Goal: Task Accomplishment & Management: Complete application form

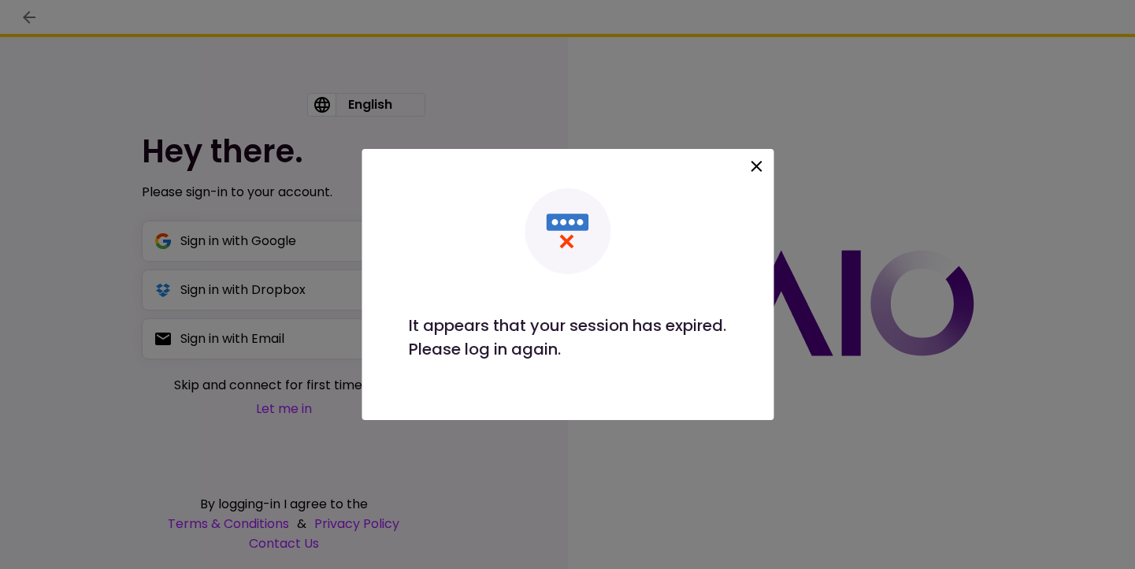
click at [754, 161] on icon at bounding box center [756, 166] width 11 height 11
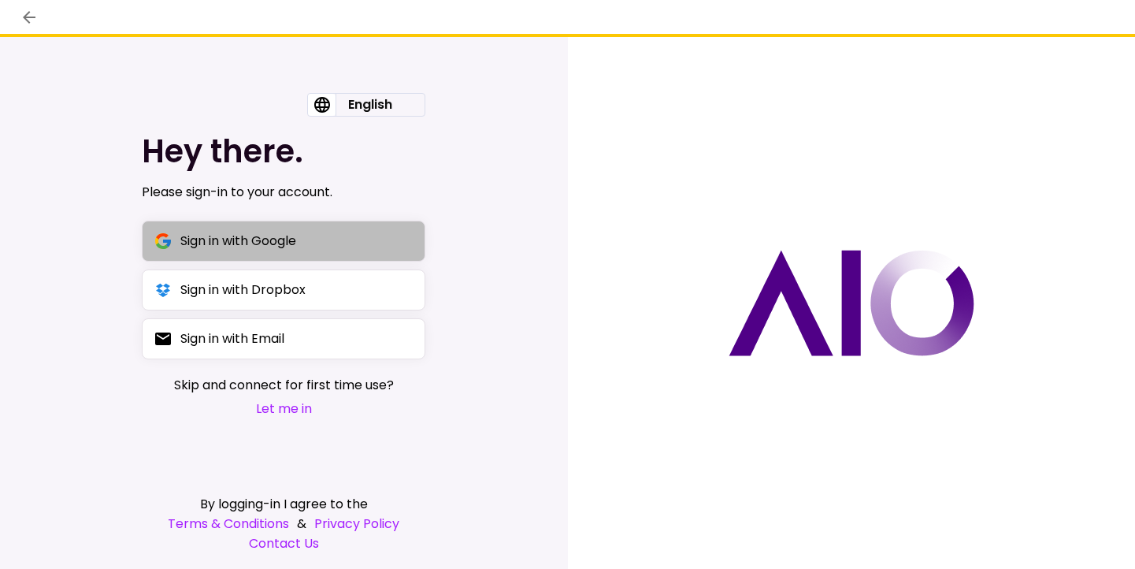
click at [296, 254] on button "Sign in with Google" at bounding box center [284, 241] width 284 height 41
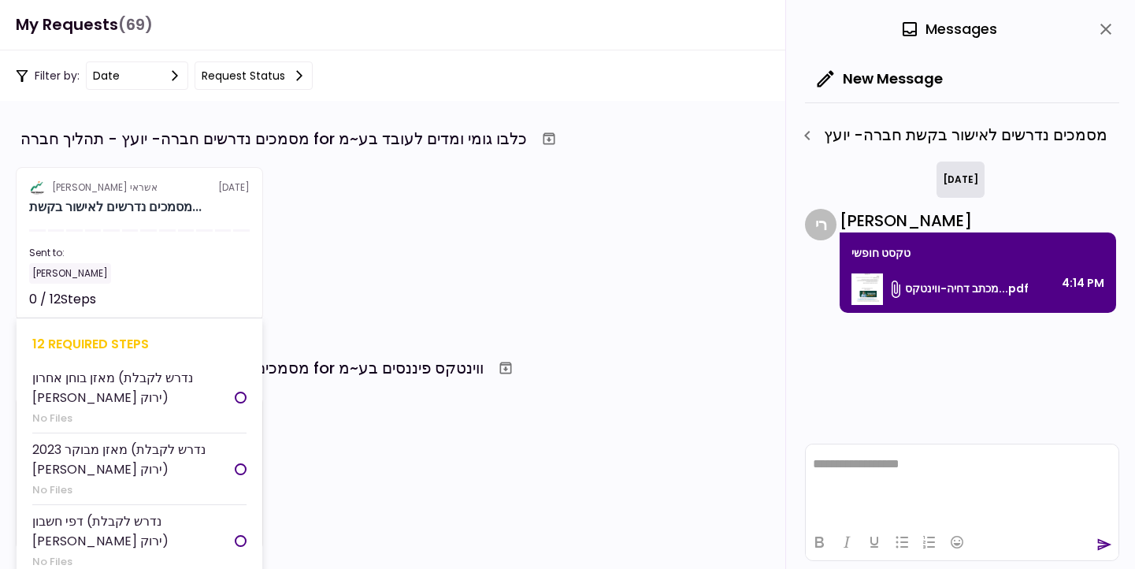
click at [244, 261] on div "Sent to: [PERSON_NAME]" at bounding box center [139, 265] width 221 height 38
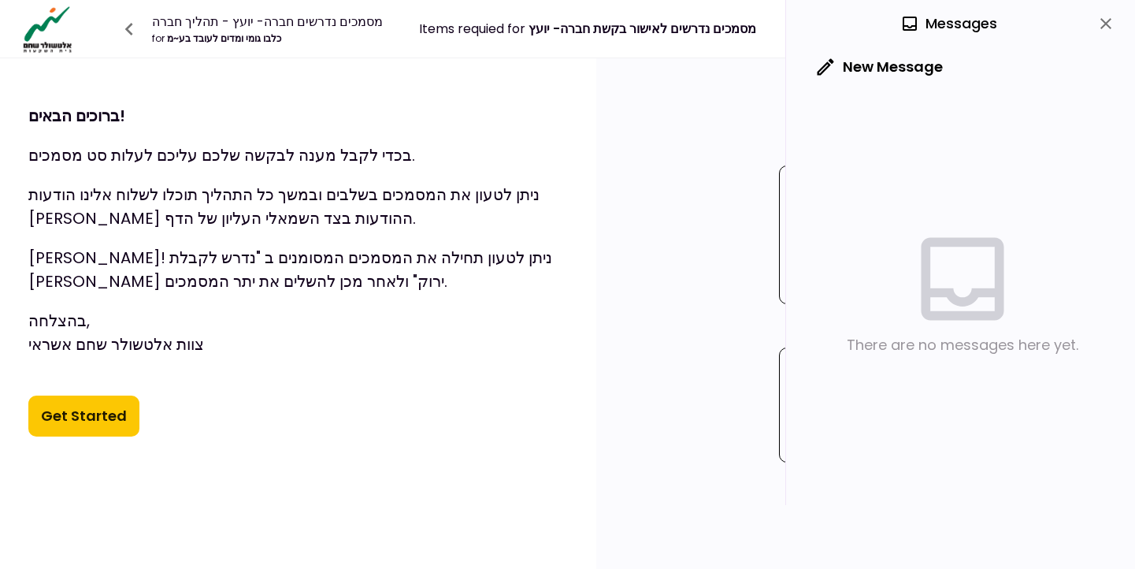
click at [85, 407] on button "Get Started" at bounding box center [83, 415] width 111 height 41
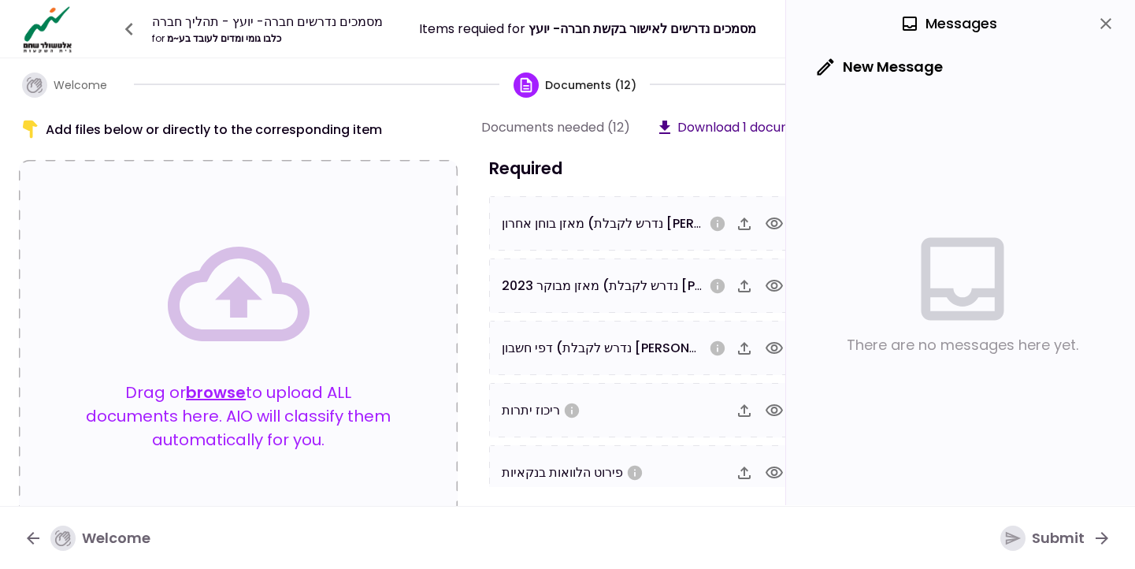
click at [1112, 20] on icon "close" at bounding box center [1105, 23] width 19 height 19
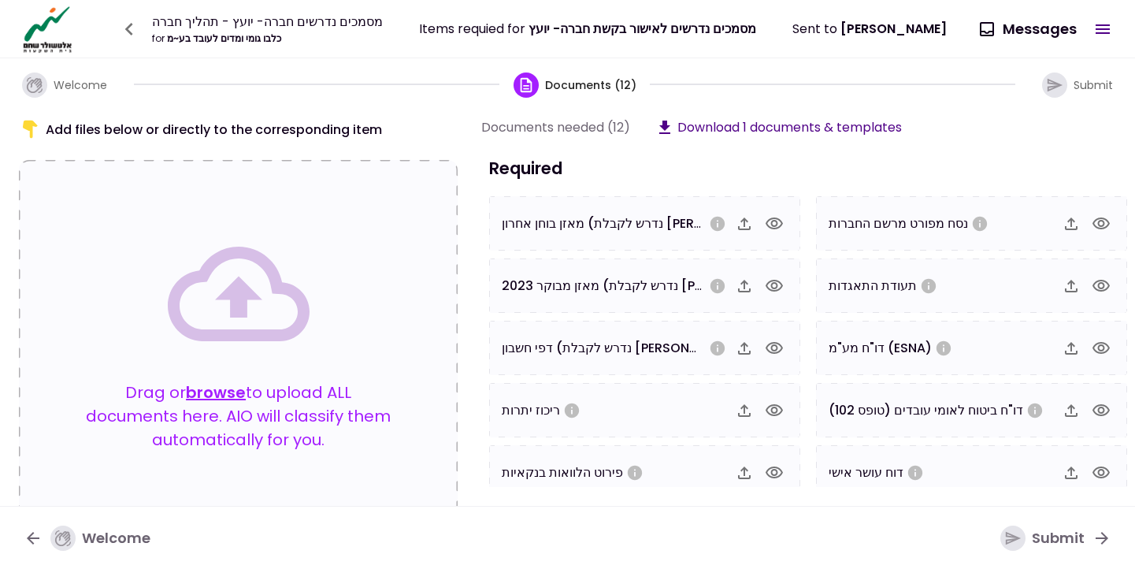
click at [777, 221] on icon "button" at bounding box center [774, 223] width 19 height 19
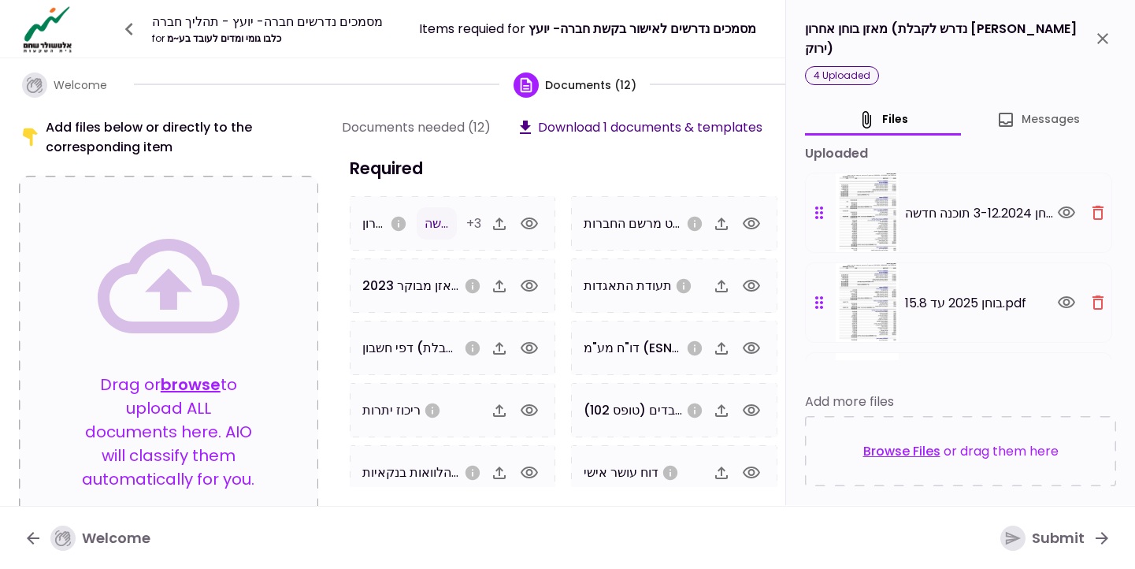
click at [1104, 29] on icon "close" at bounding box center [1102, 38] width 19 height 19
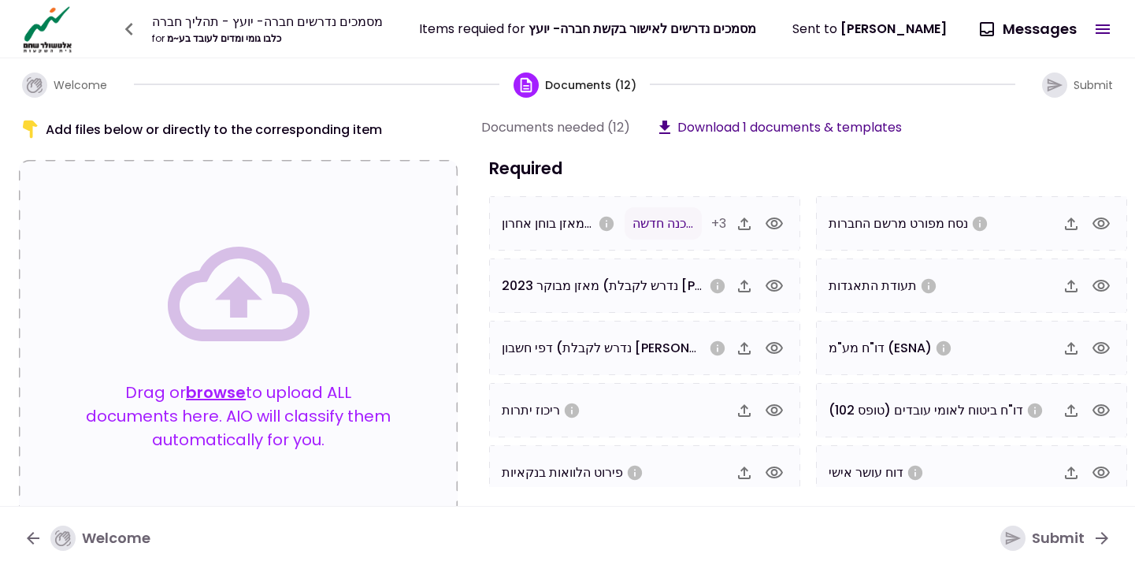
click at [773, 288] on icon "button" at bounding box center [773, 286] width 17 height 12
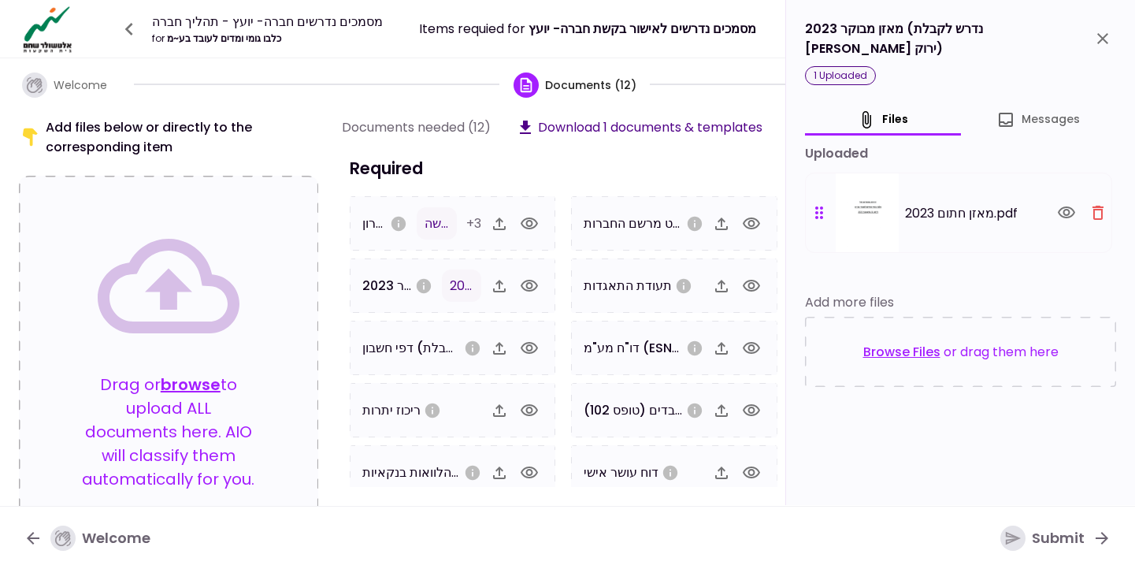
click at [1099, 34] on icon "close" at bounding box center [1102, 38] width 19 height 19
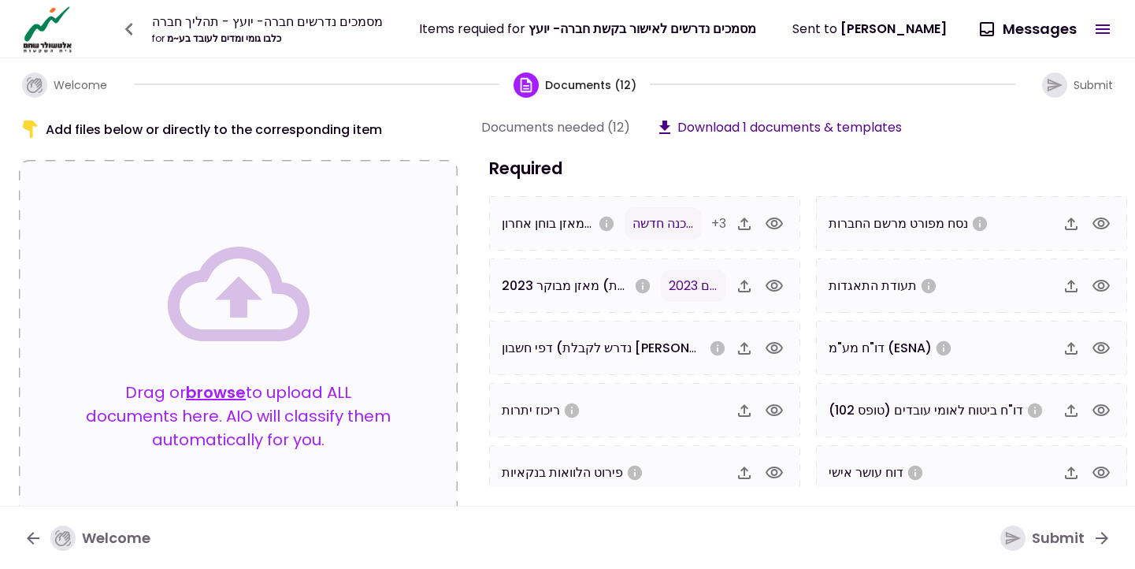
click at [768, 347] on icon "button" at bounding box center [774, 348] width 19 height 19
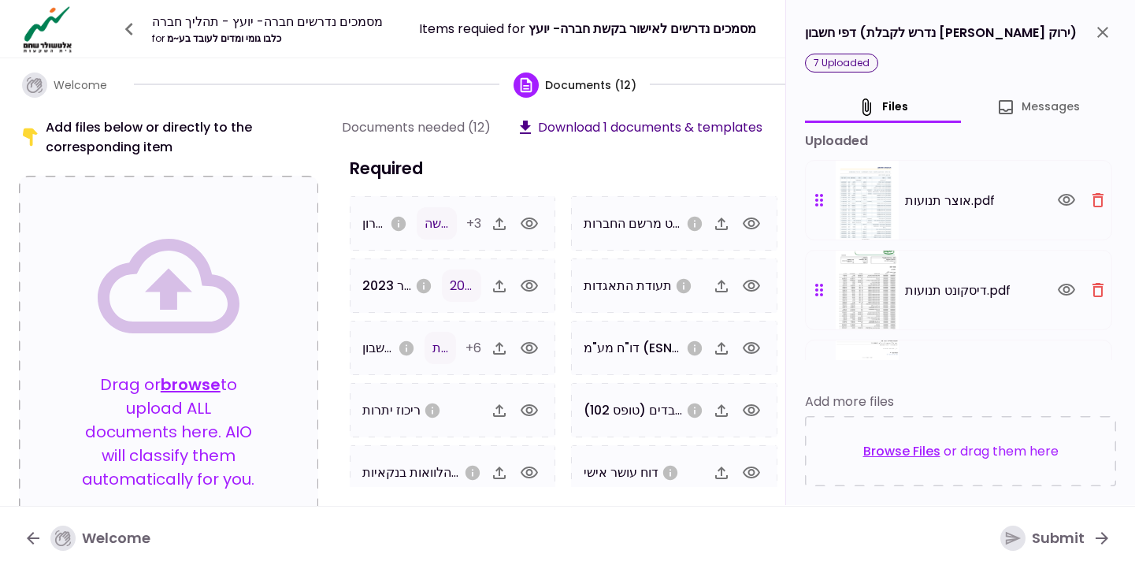
click at [534, 406] on icon "button" at bounding box center [529, 410] width 17 height 12
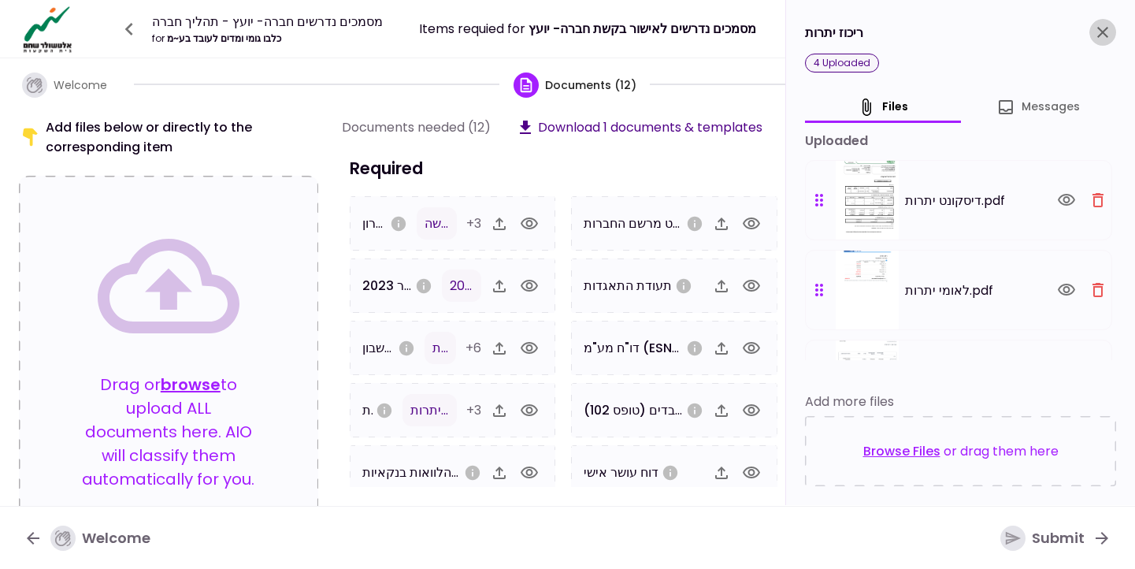
click at [1099, 34] on icon "close" at bounding box center [1102, 32] width 19 height 19
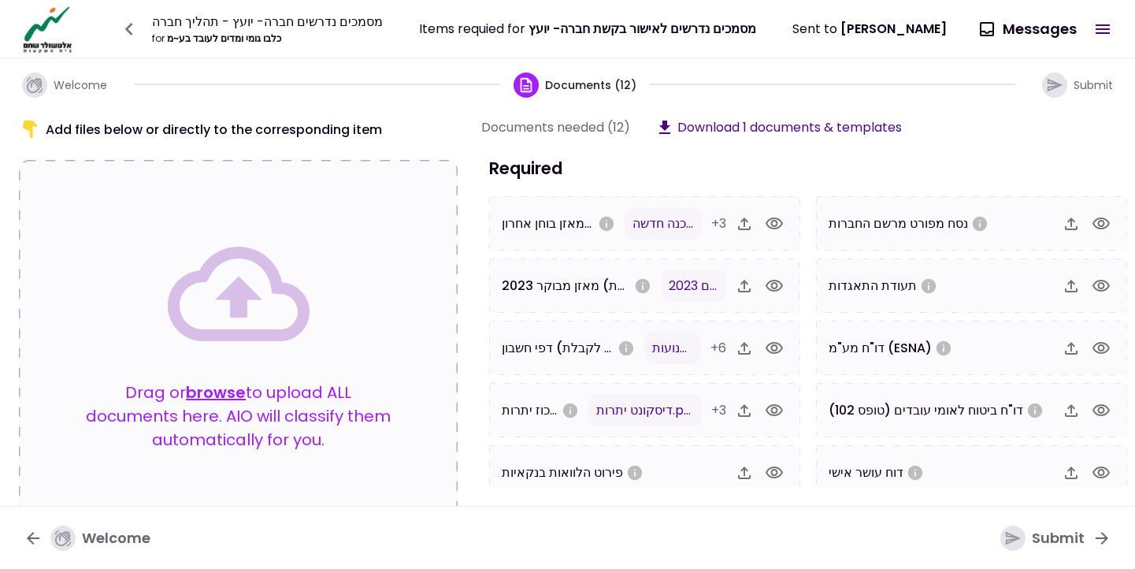
click at [777, 466] on icon "button" at bounding box center [774, 472] width 19 height 19
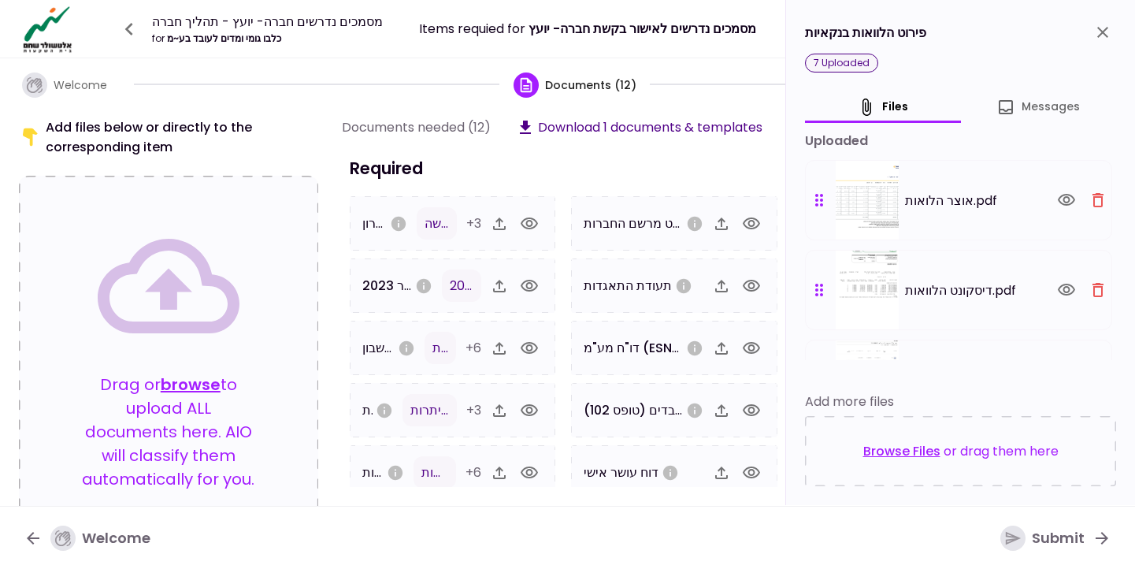
click at [1096, 25] on icon "close" at bounding box center [1102, 32] width 19 height 19
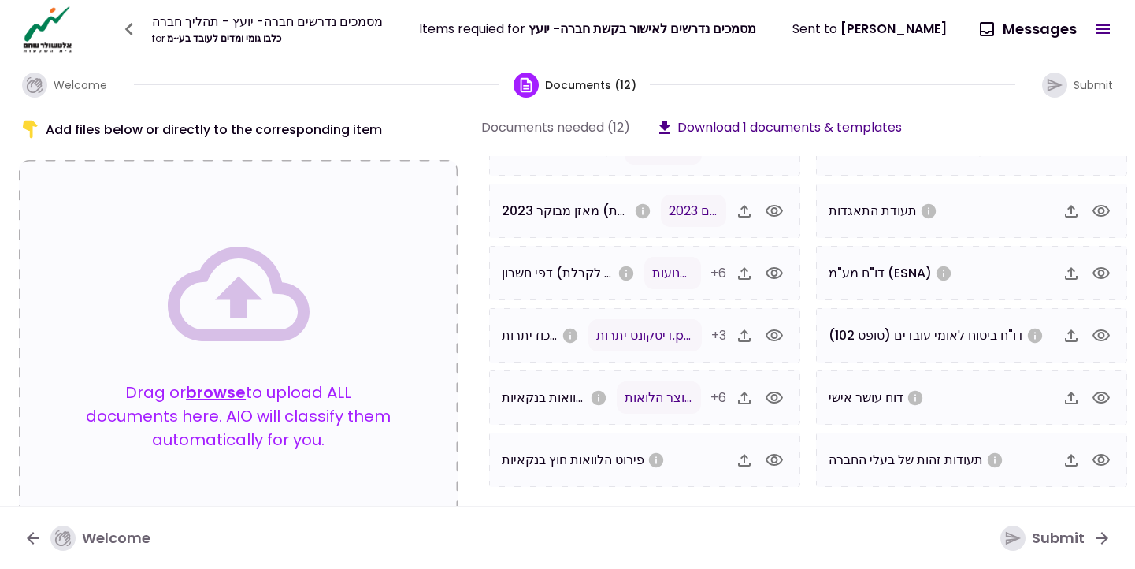
scroll to position [75, 0]
click at [1106, 274] on icon "button" at bounding box center [1101, 273] width 19 height 19
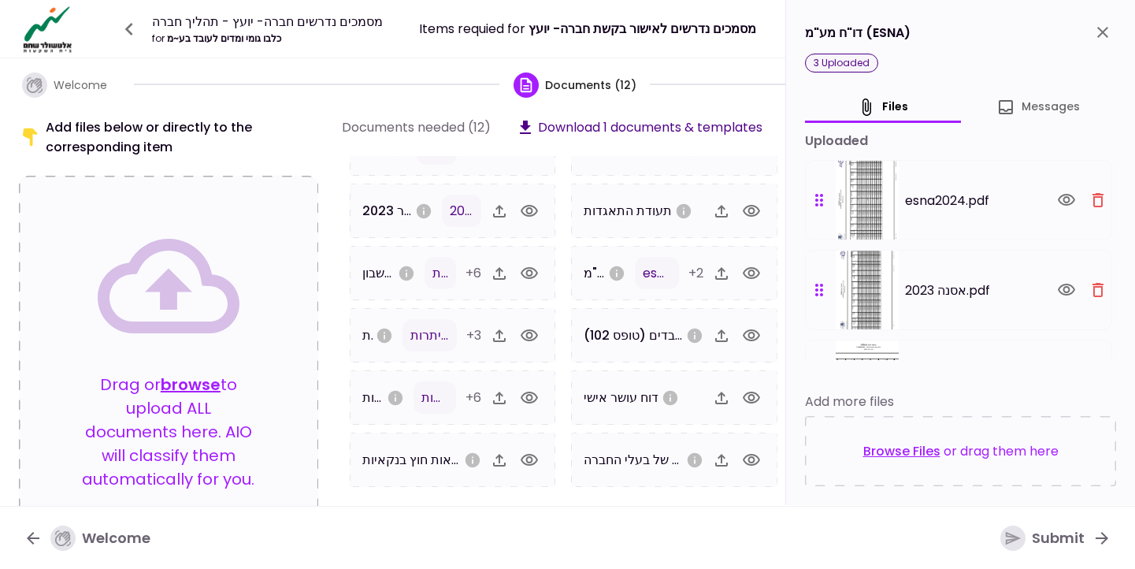
click at [1106, 37] on icon "close" at bounding box center [1102, 32] width 19 height 19
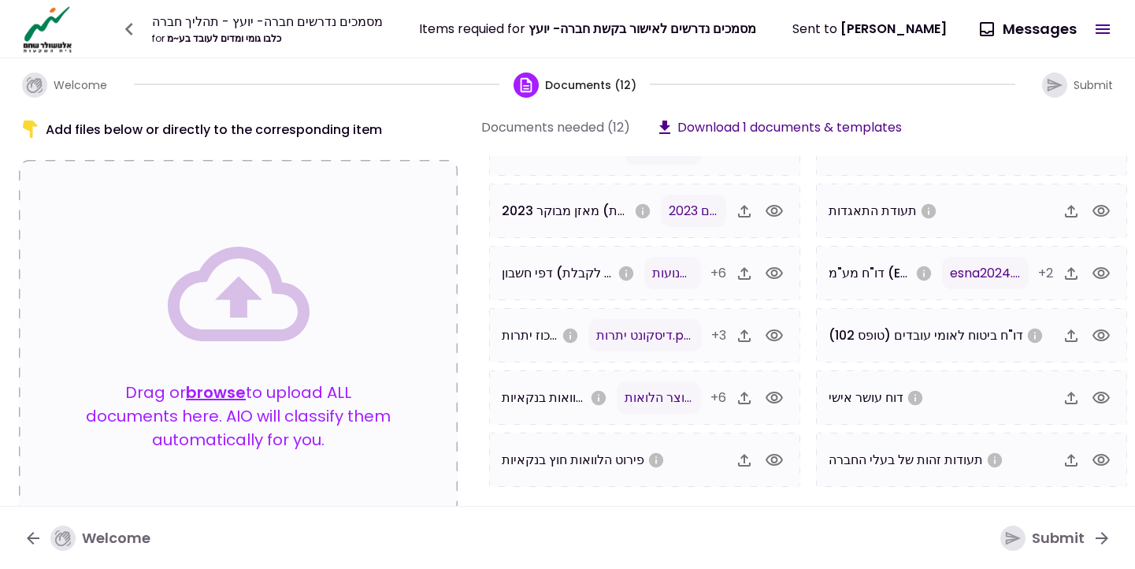
click at [1099, 465] on icon "button" at bounding box center [1100, 460] width 17 height 12
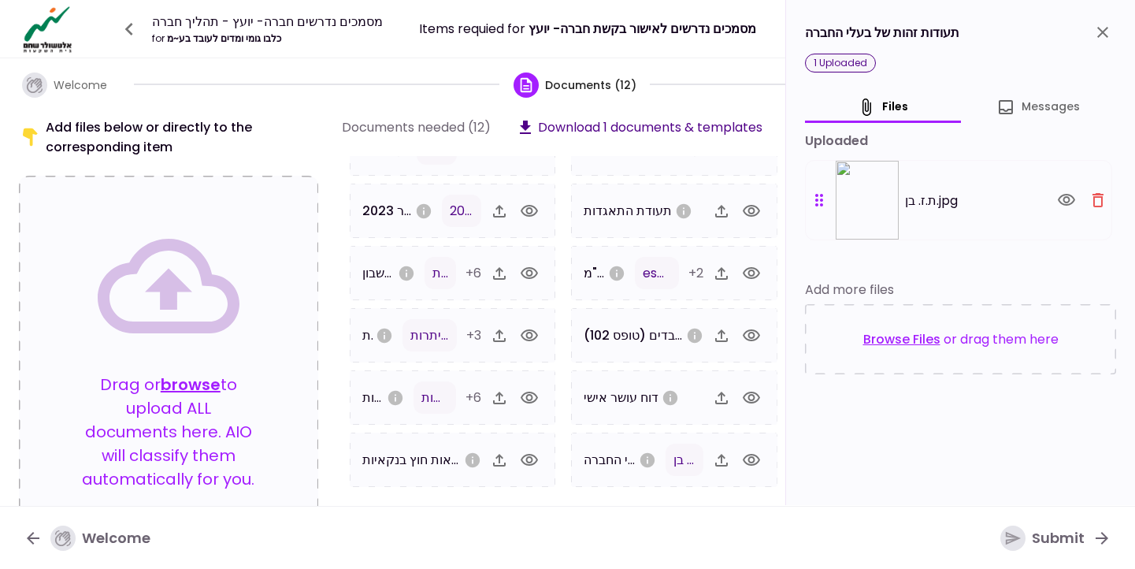
click at [1105, 34] on icon "close" at bounding box center [1102, 32] width 11 height 11
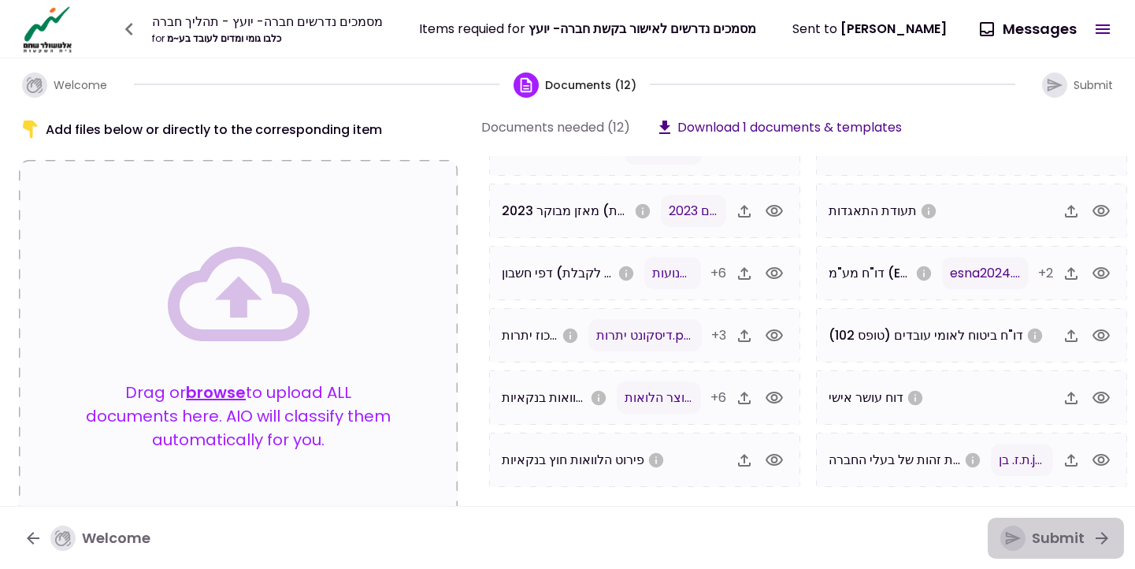
click at [1024, 532] on div "button" at bounding box center [1012, 537] width 25 height 25
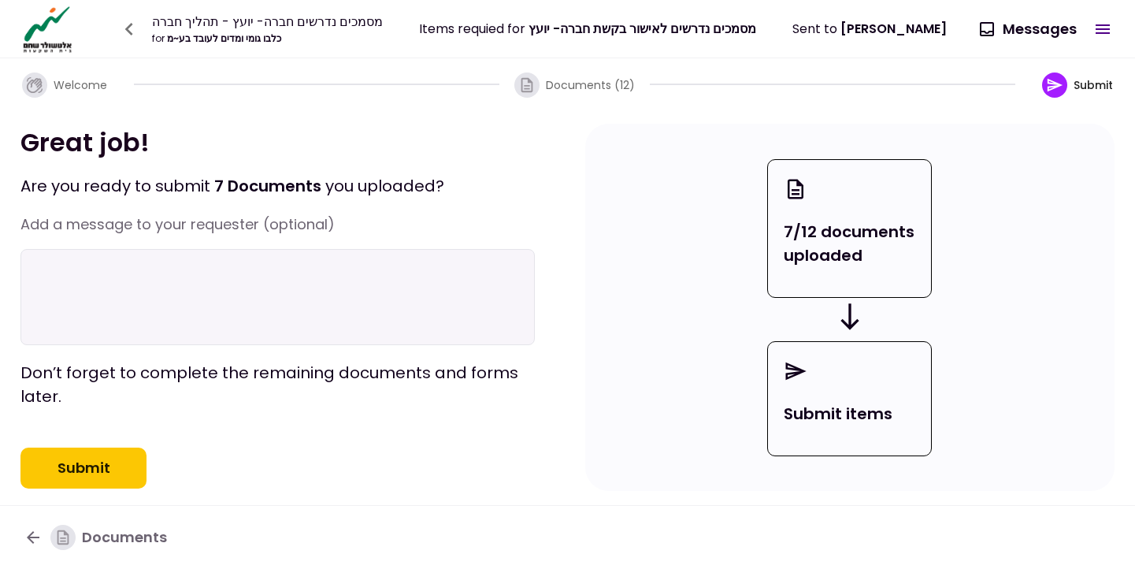
click at [120, 488] on button "Submit" at bounding box center [83, 467] width 126 height 41
